Goal: Use online tool/utility: Utilize a website feature to perform a specific function

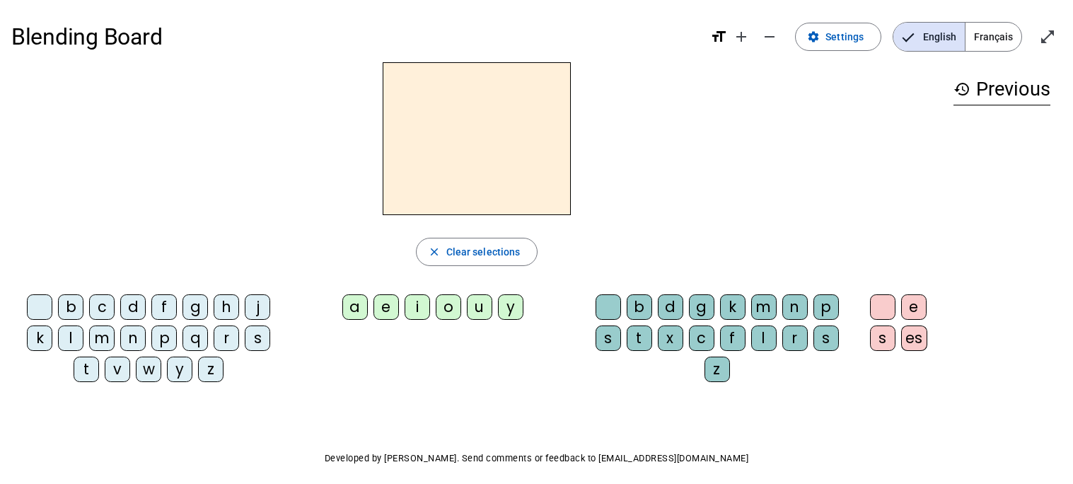
scroll to position [58, 0]
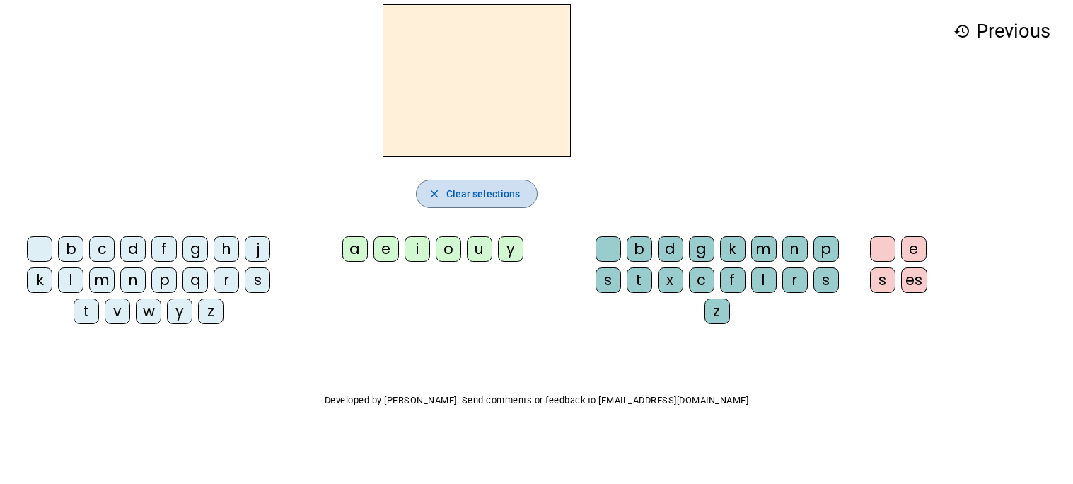
click at [499, 197] on span "Clear selections" at bounding box center [483, 193] width 74 height 17
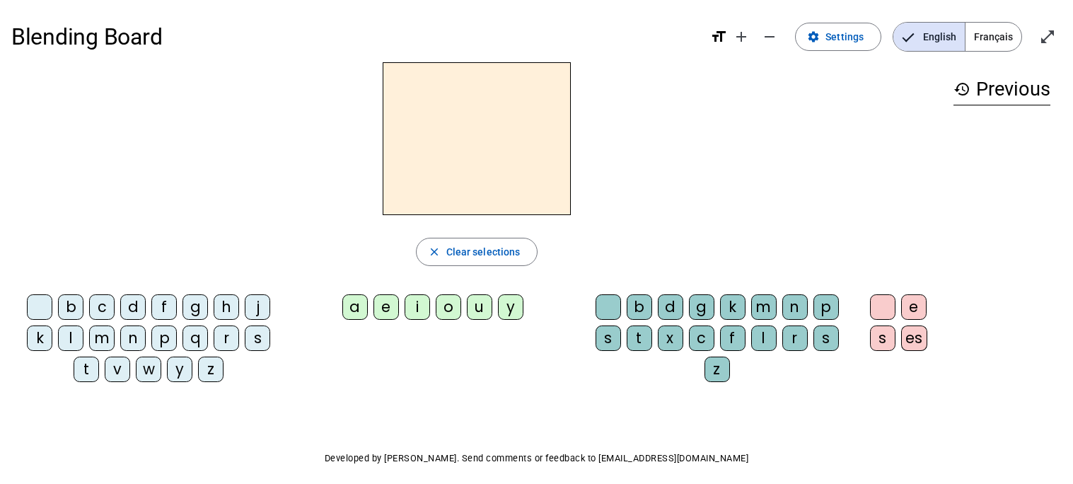
click at [992, 45] on span "Français" at bounding box center [993, 37] width 56 height 28
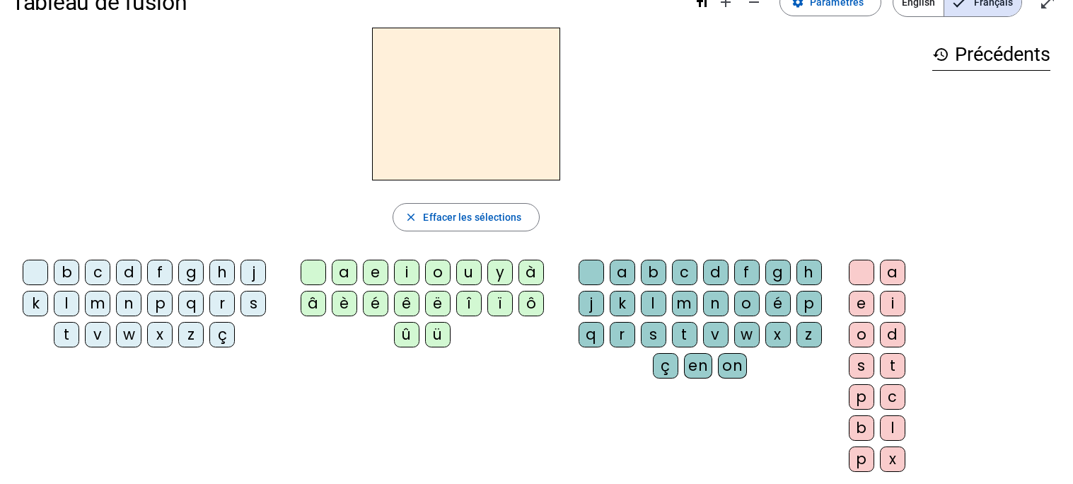
scroll to position [32, 0]
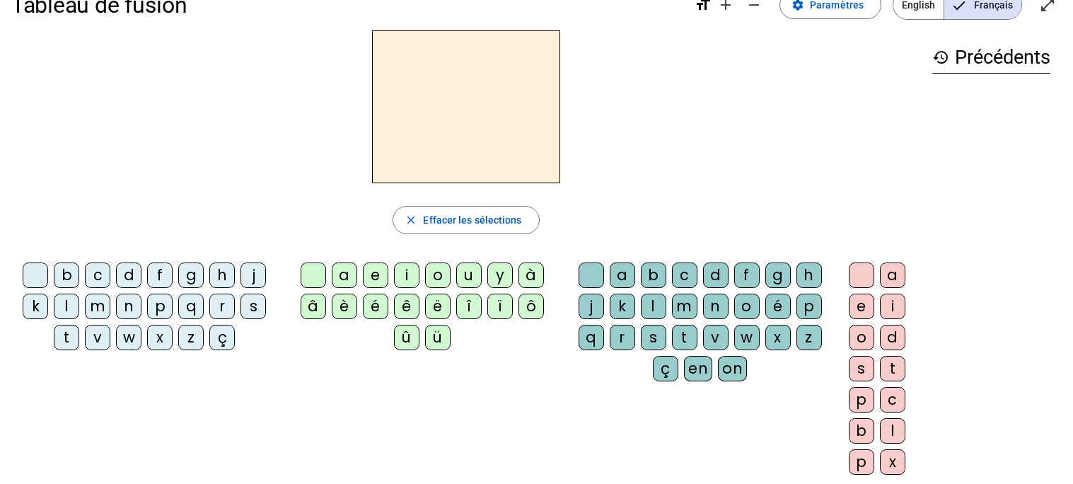
click at [91, 304] on div "m" at bounding box center [97, 306] width 25 height 25
click at [410, 272] on div "i" at bounding box center [406, 274] width 25 height 25
click at [646, 305] on div "l" at bounding box center [653, 306] width 25 height 25
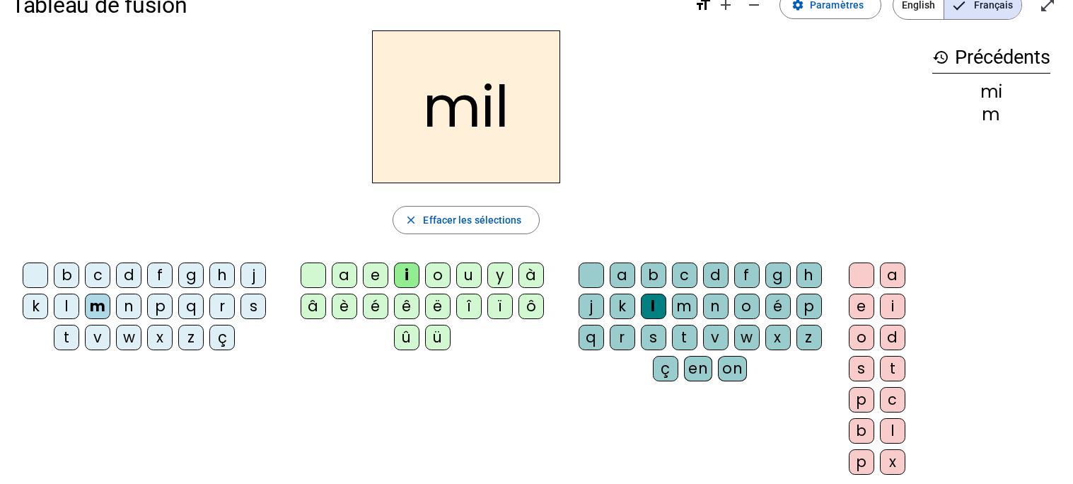
click at [161, 305] on div "p" at bounding box center [159, 306] width 25 height 25
click at [157, 274] on div "f" at bounding box center [159, 274] width 25 height 25
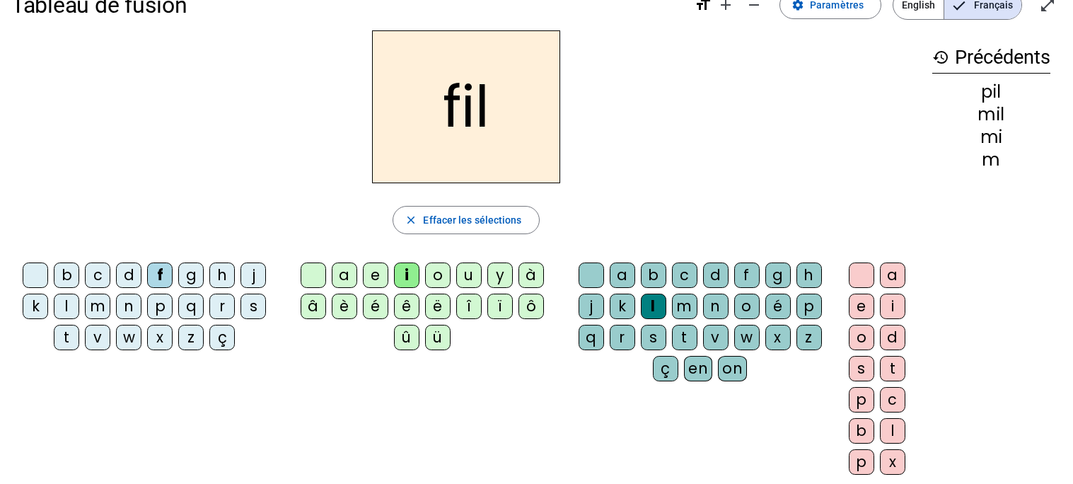
click at [257, 310] on div "s" at bounding box center [252, 306] width 25 height 25
click at [684, 308] on div "m" at bounding box center [684, 306] width 25 height 25
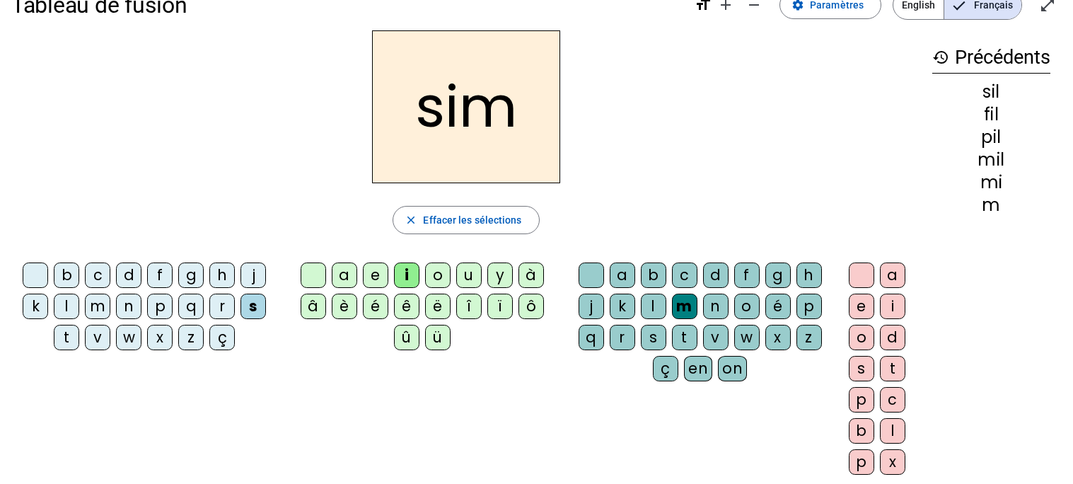
click at [435, 277] on div "o" at bounding box center [437, 274] width 25 height 25
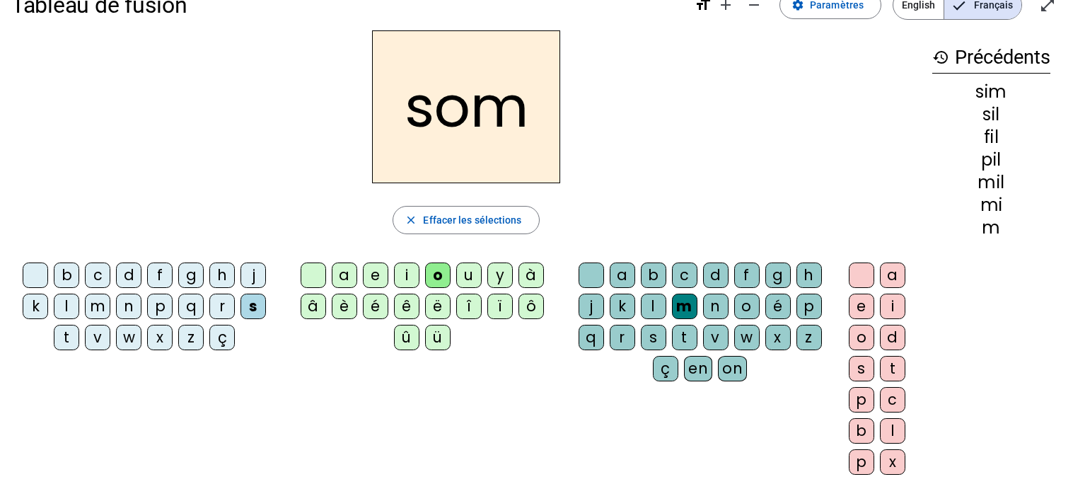
click at [680, 337] on div "t" at bounding box center [684, 337] width 25 height 25
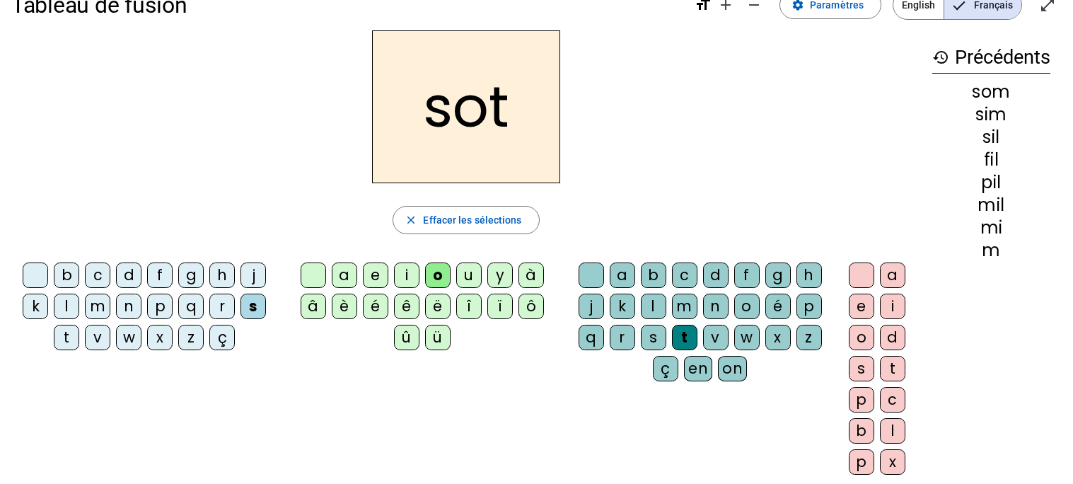
click at [63, 330] on div "t" at bounding box center [66, 337] width 25 height 25
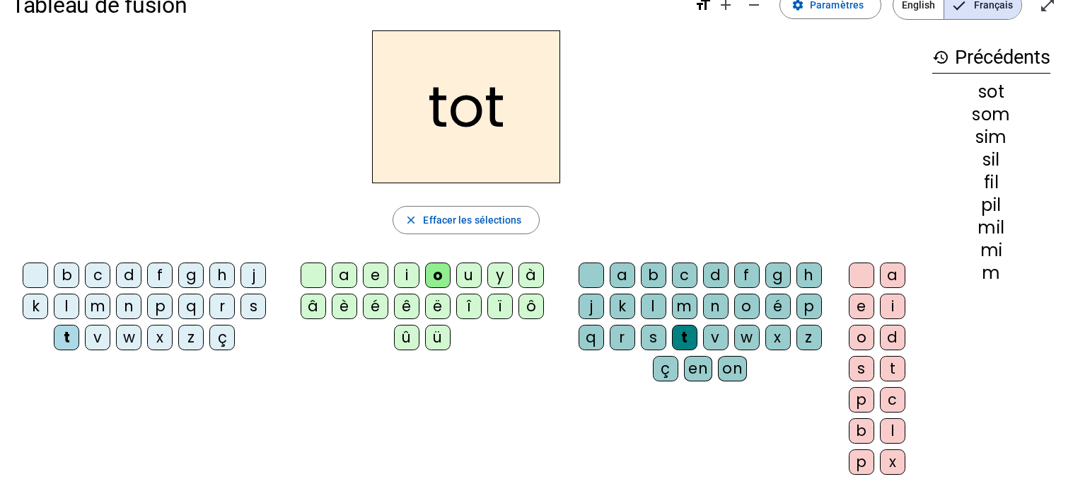
click at [649, 300] on div "l" at bounding box center [653, 306] width 25 height 25
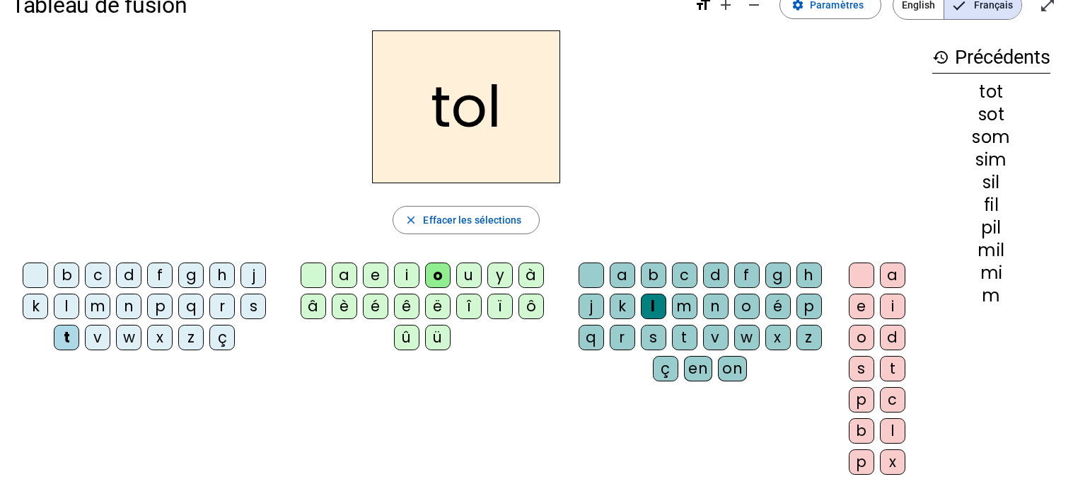
click at [91, 305] on div "m" at bounding box center [97, 306] width 25 height 25
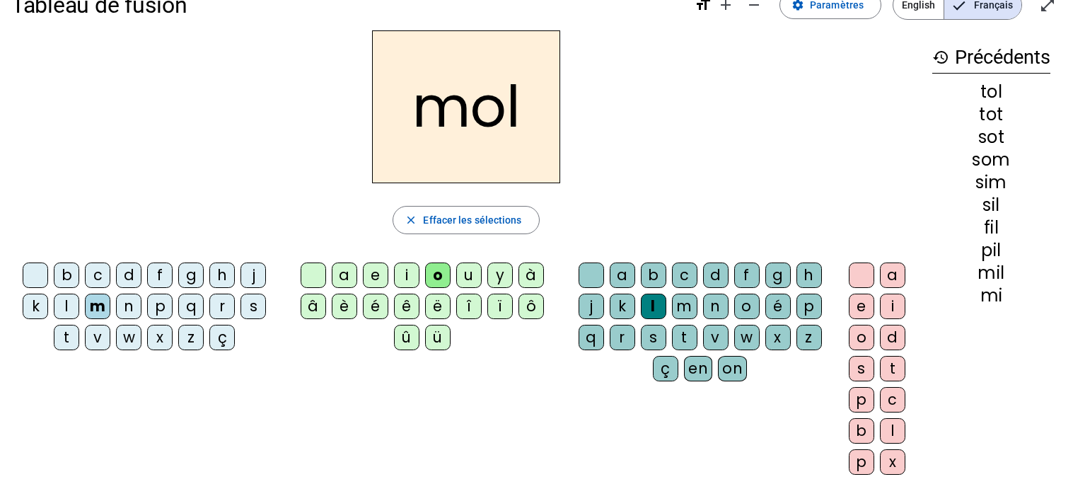
click at [63, 274] on div "b" at bounding box center [66, 274] width 25 height 25
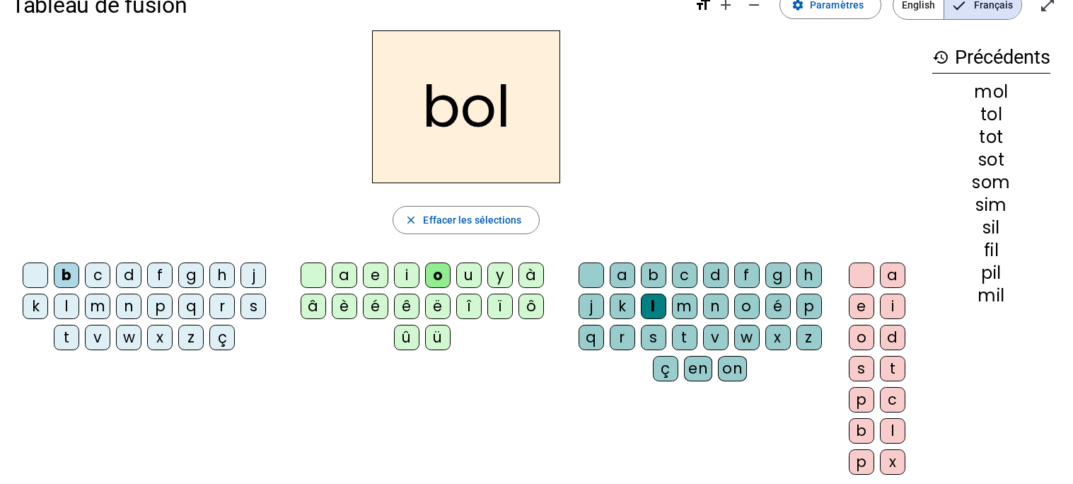
click at [248, 297] on div "s" at bounding box center [252, 306] width 25 height 25
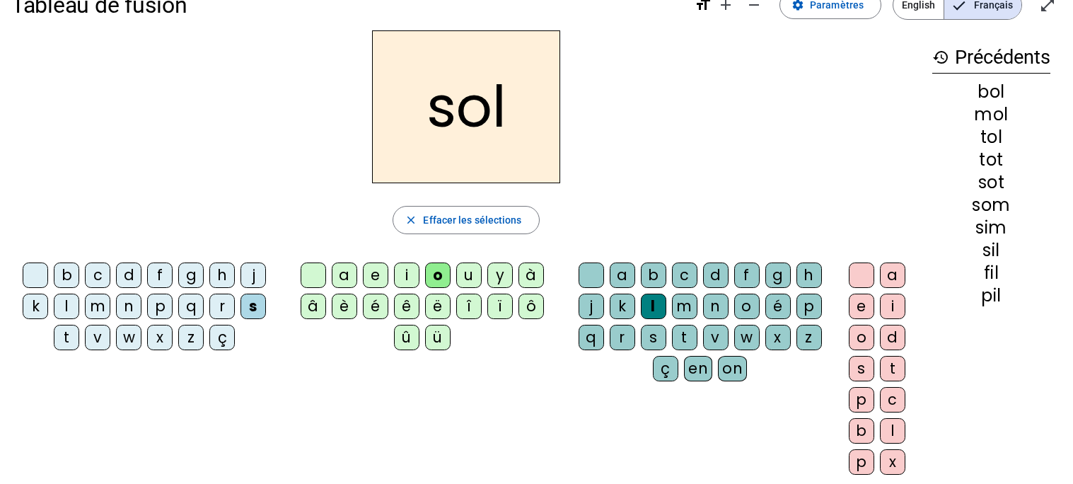
click at [154, 268] on div "f" at bounding box center [159, 274] width 25 height 25
